Goal: Navigation & Orientation: Find specific page/section

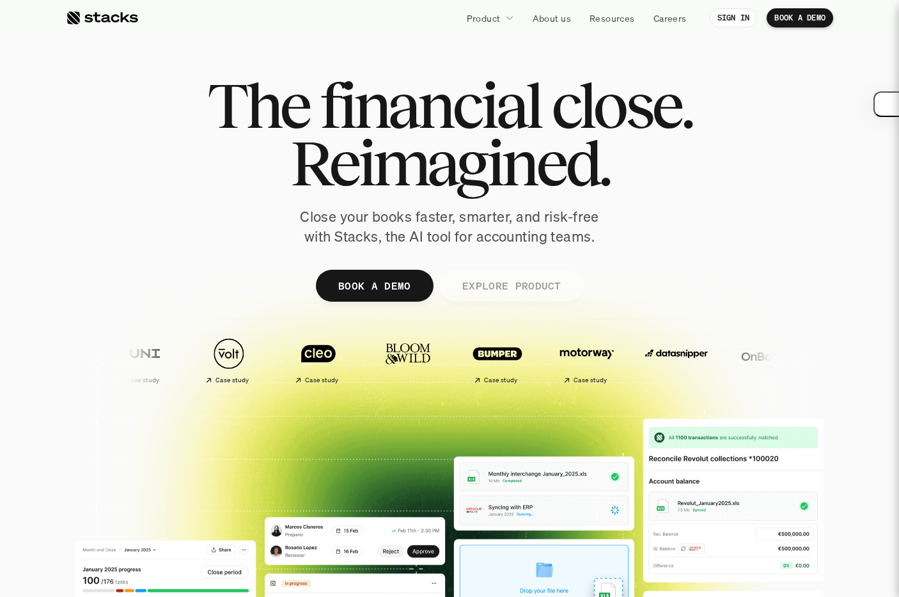
click at [496, 287] on p "EXPLORE PRODUCT" at bounding box center [511, 285] width 99 height 19
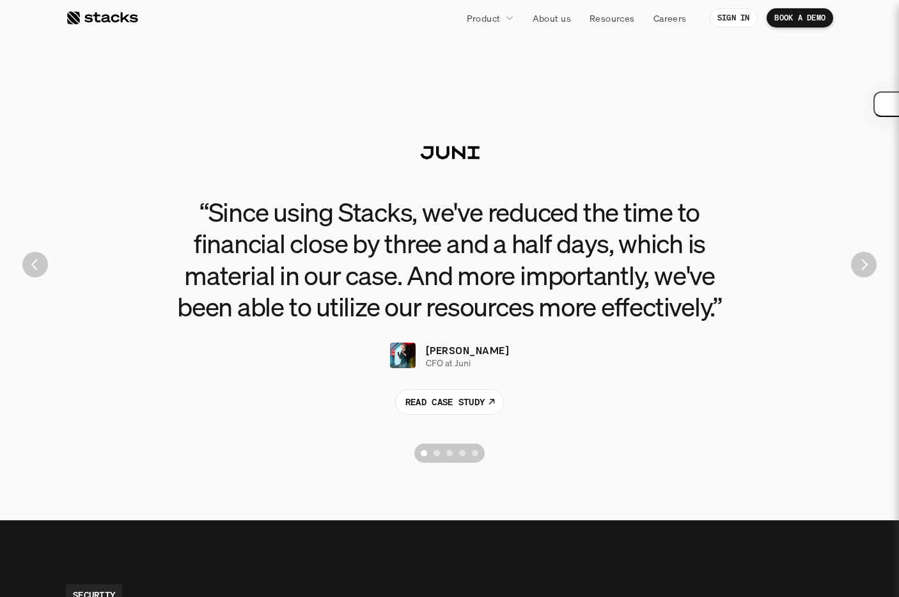
scroll to position [2951, 0]
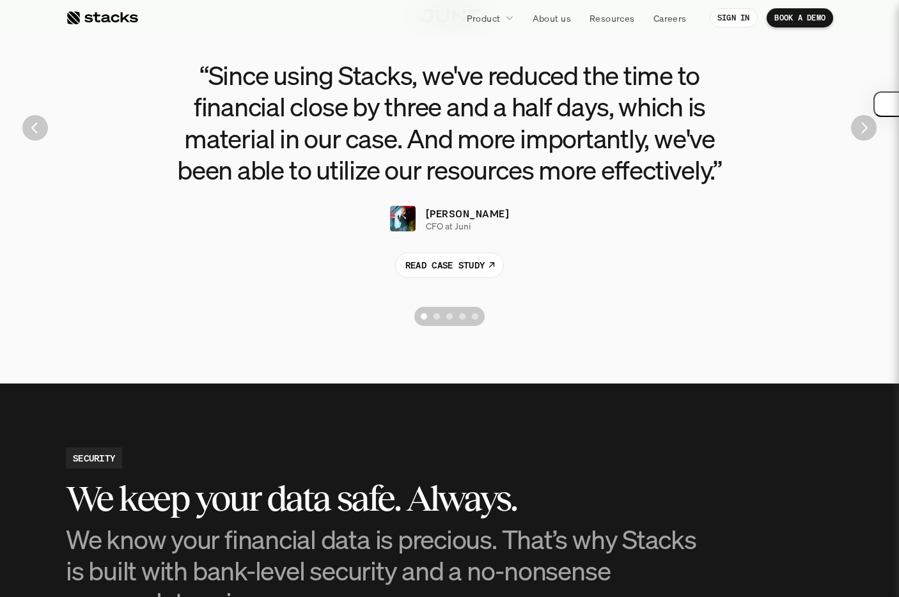
click at [434, 317] on div "Scroll to page 2" at bounding box center [437, 316] width 6 height 6
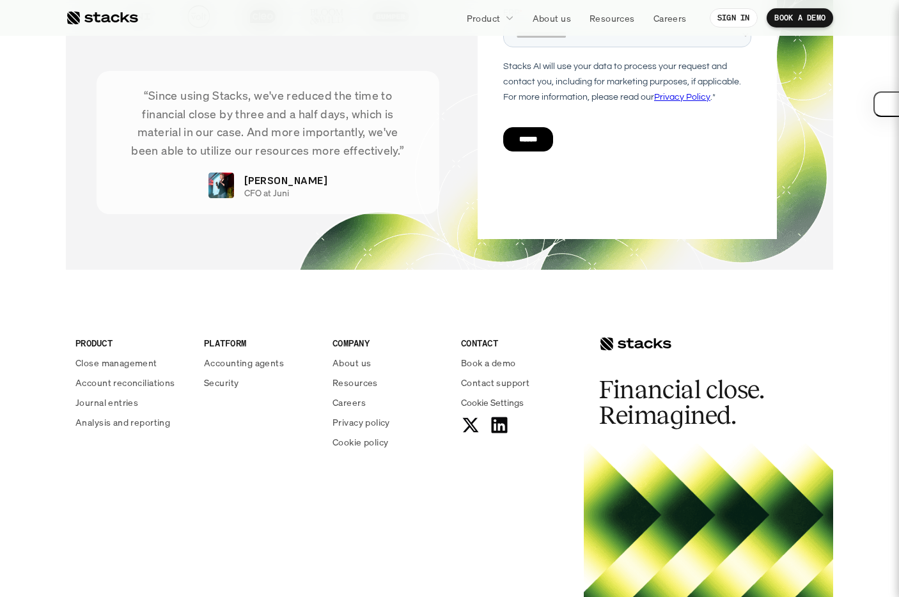
scroll to position [4521, 0]
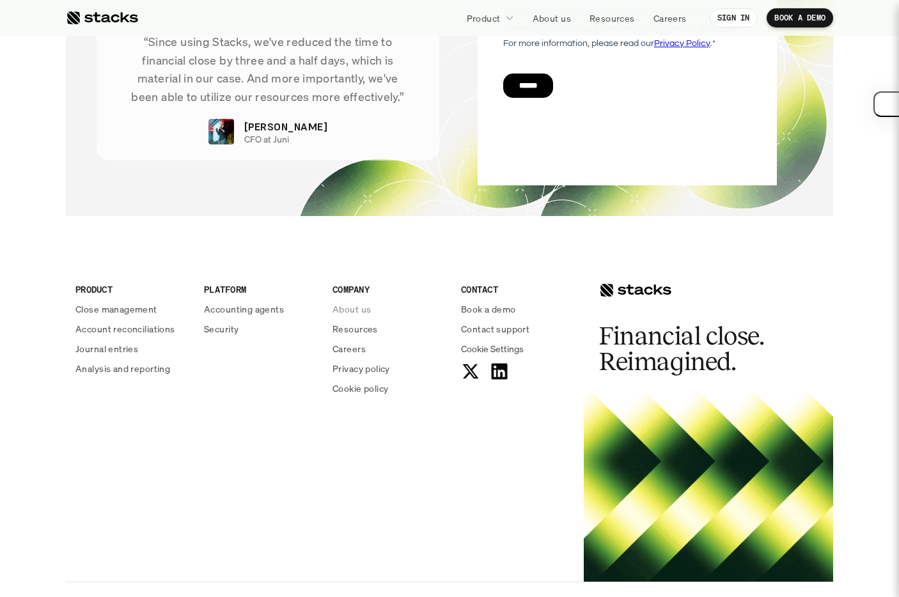
click at [367, 308] on p "About us" at bounding box center [352, 309] width 38 height 13
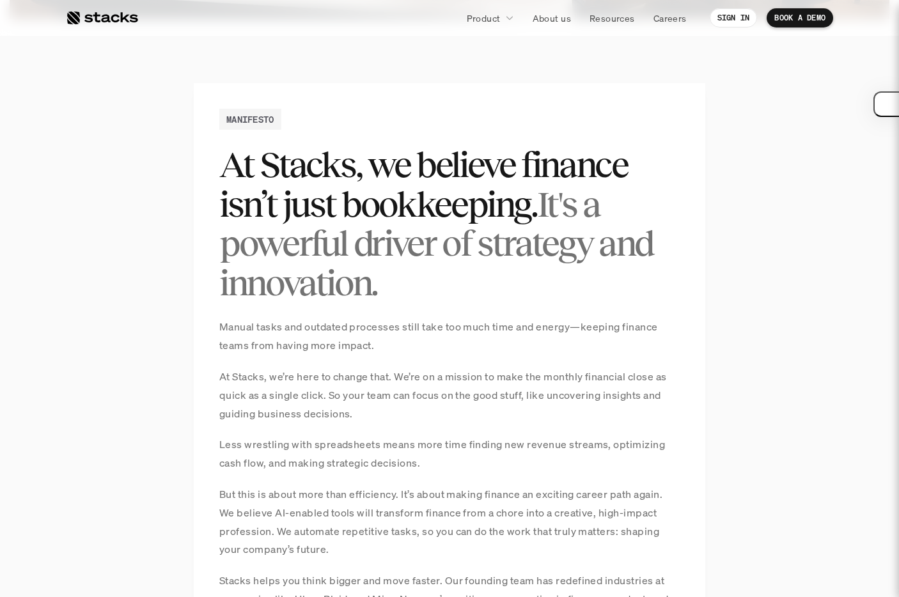
scroll to position [964, 0]
